Goal: Connect with others: Connect with others

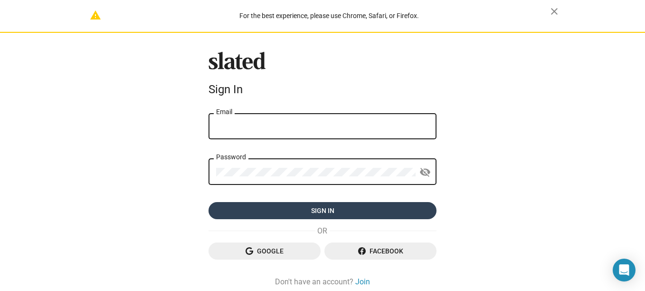
type input "[EMAIL_ADDRESS][DOMAIN_NAME]"
click at [339, 208] on span "Sign in" at bounding box center [322, 210] width 213 height 17
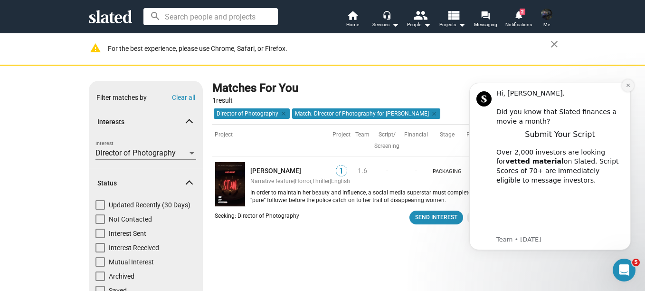
click at [629, 82] on button "Dismiss notification" at bounding box center [628, 85] width 12 height 12
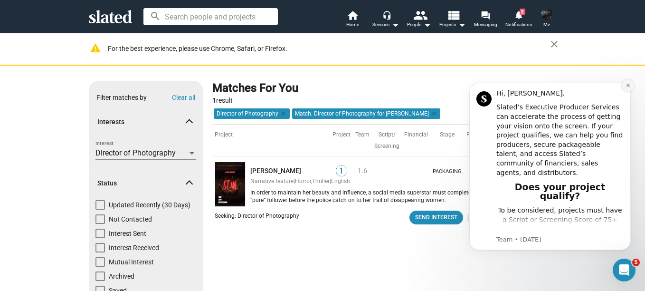
click at [626, 86] on icon "Dismiss notification" at bounding box center [628, 85] width 5 height 5
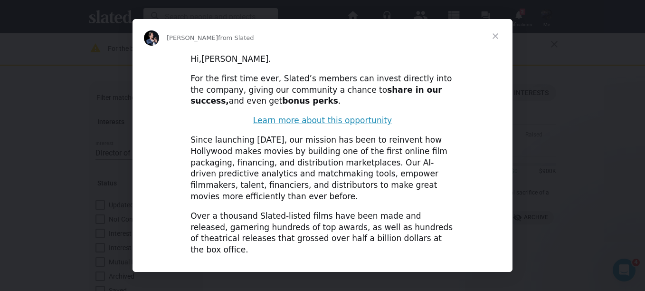
click at [494, 33] on span "Close" at bounding box center [496, 36] width 34 height 34
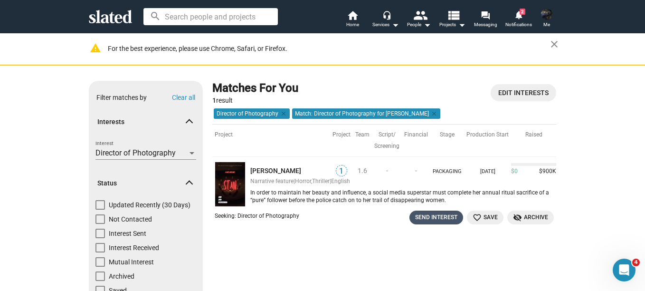
click at [424, 215] on div "Send Interest" at bounding box center [436, 217] width 42 height 10
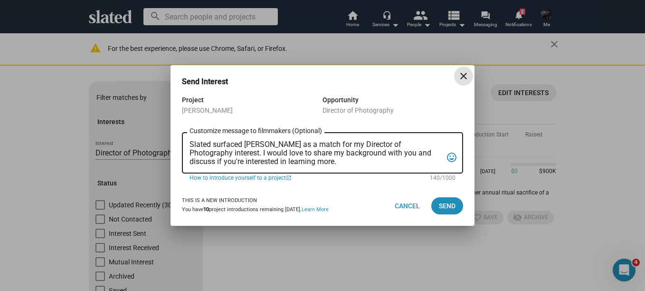
click at [296, 161] on textarea "Slated surfaced Stan as a match for my Director of Photography interest. I woul…" at bounding box center [316, 153] width 253 height 26
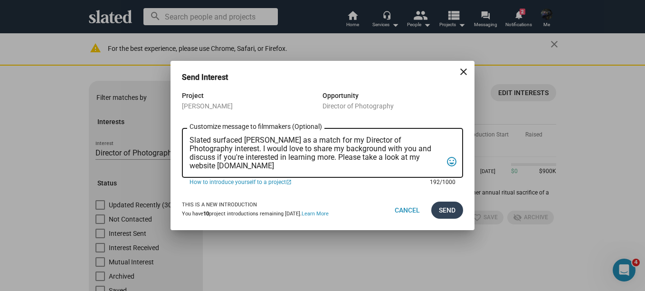
type textarea "Slated surfaced Stan as a match for my Director of Photography interest. I woul…"
click at [445, 207] on span "Send" at bounding box center [447, 209] width 17 height 17
